Goal: Information Seeking & Learning: Learn about a topic

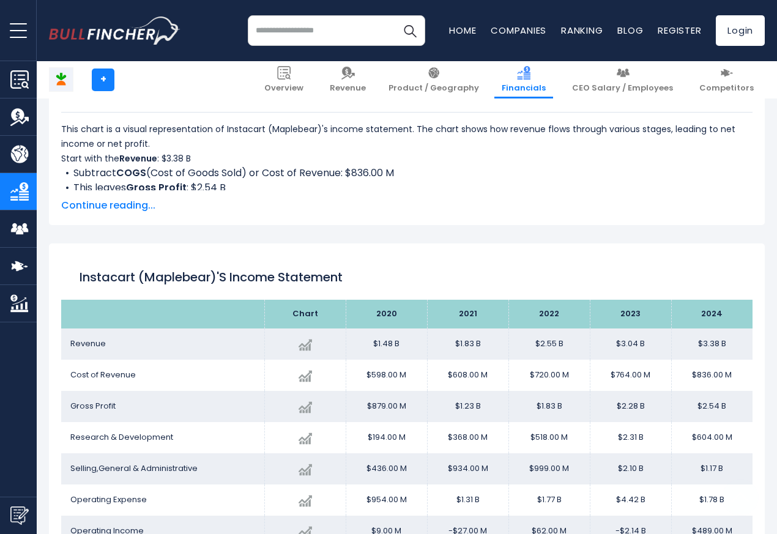
scroll to position [662, 0]
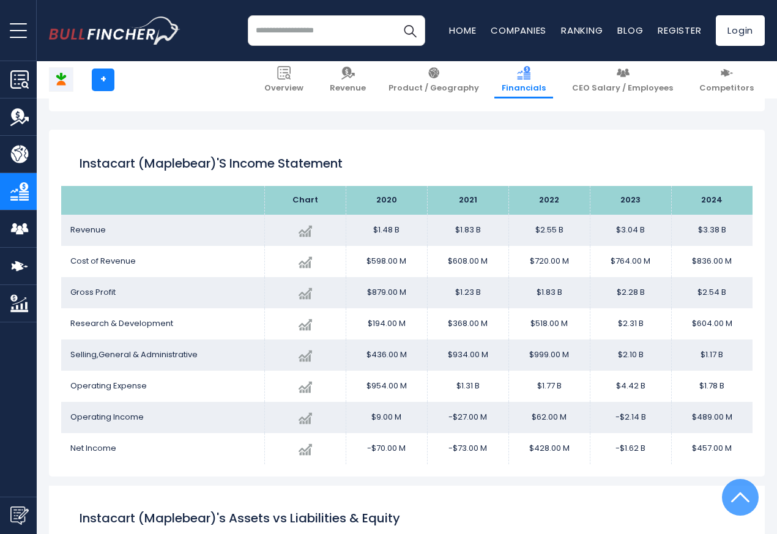
scroll to position [662, 0]
